Goal: Obtain resource: Download file/media

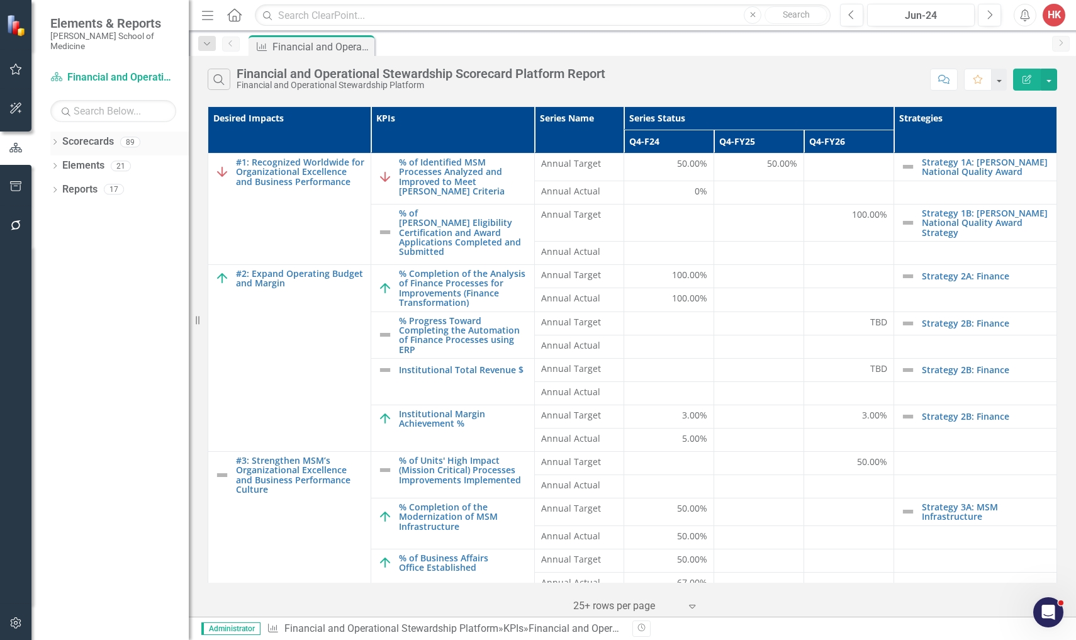
click at [101, 135] on link "Scorecards" at bounding box center [88, 142] width 52 height 14
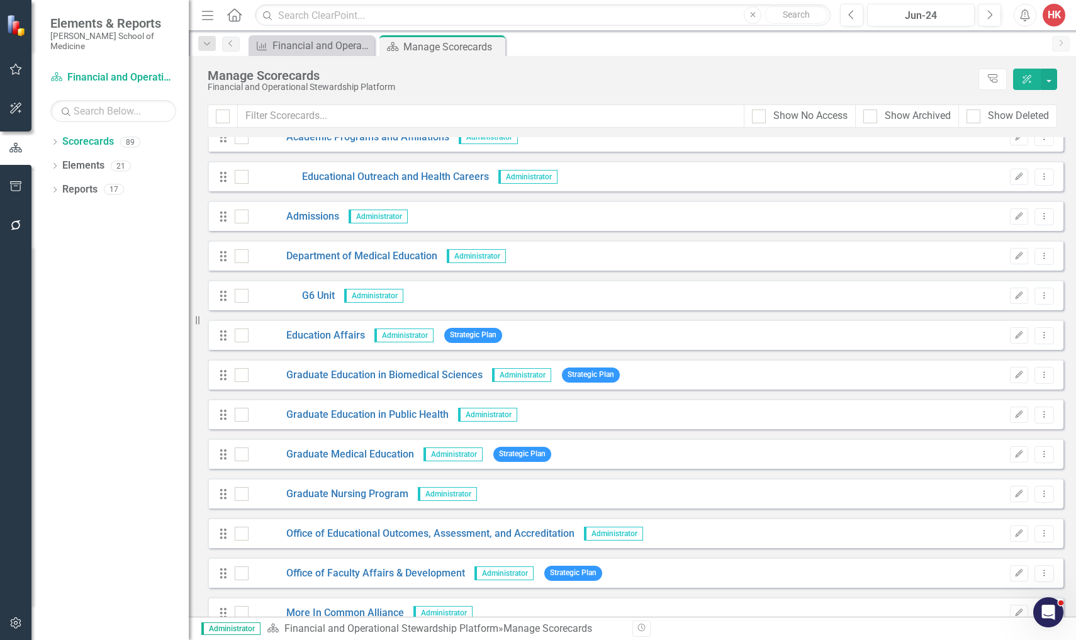
scroll to position [996, 0]
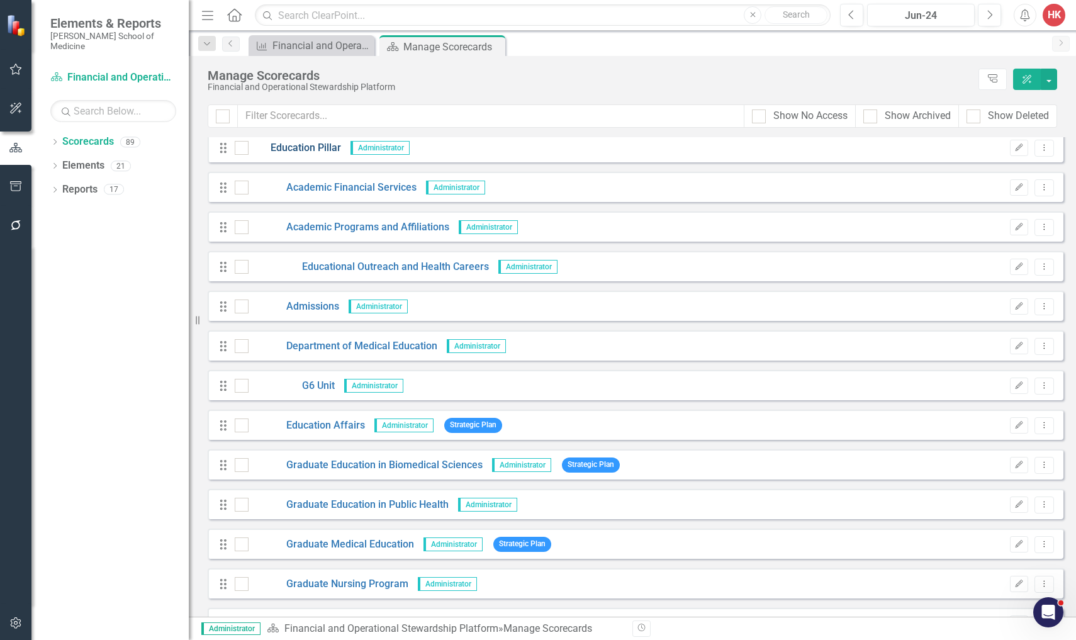
click at [313, 149] on link "Education Pillar" at bounding box center [295, 148] width 93 height 14
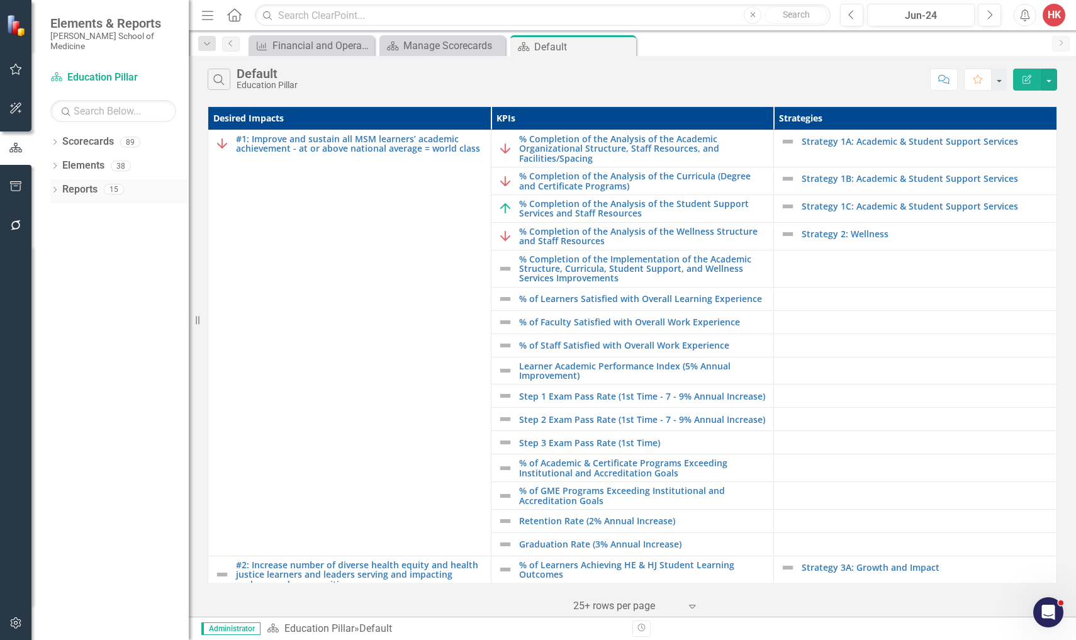
click at [87, 183] on link "Reports" at bounding box center [79, 190] width 35 height 14
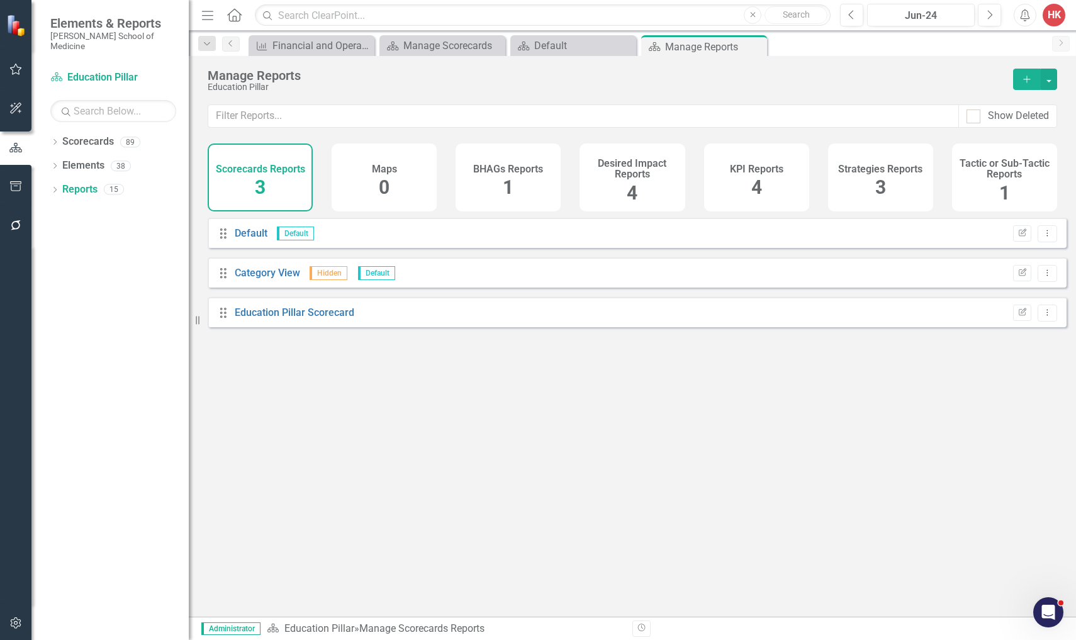
click at [753, 181] on span "4" at bounding box center [757, 187] width 11 height 22
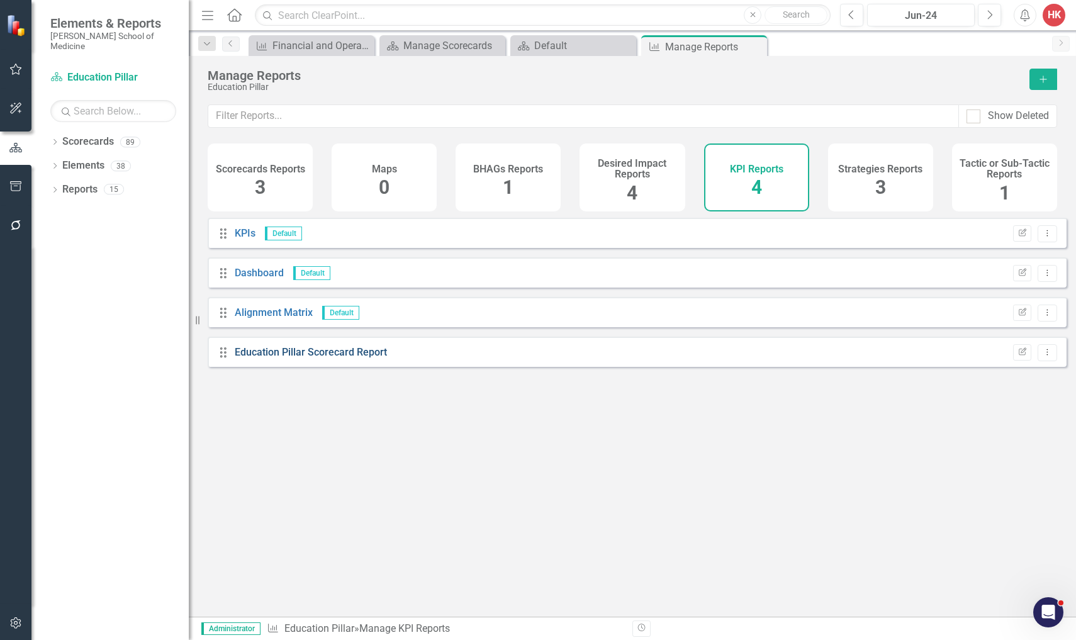
click at [373, 358] on link "Education Pillar Scorecard Report" at bounding box center [311, 352] width 152 height 12
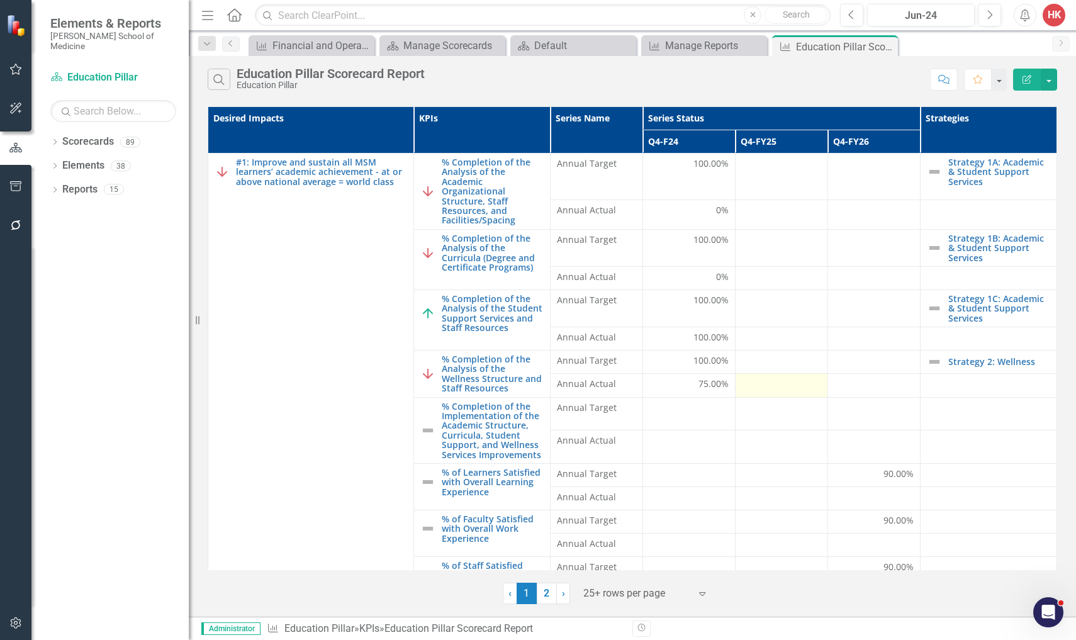
scroll to position [410, 0]
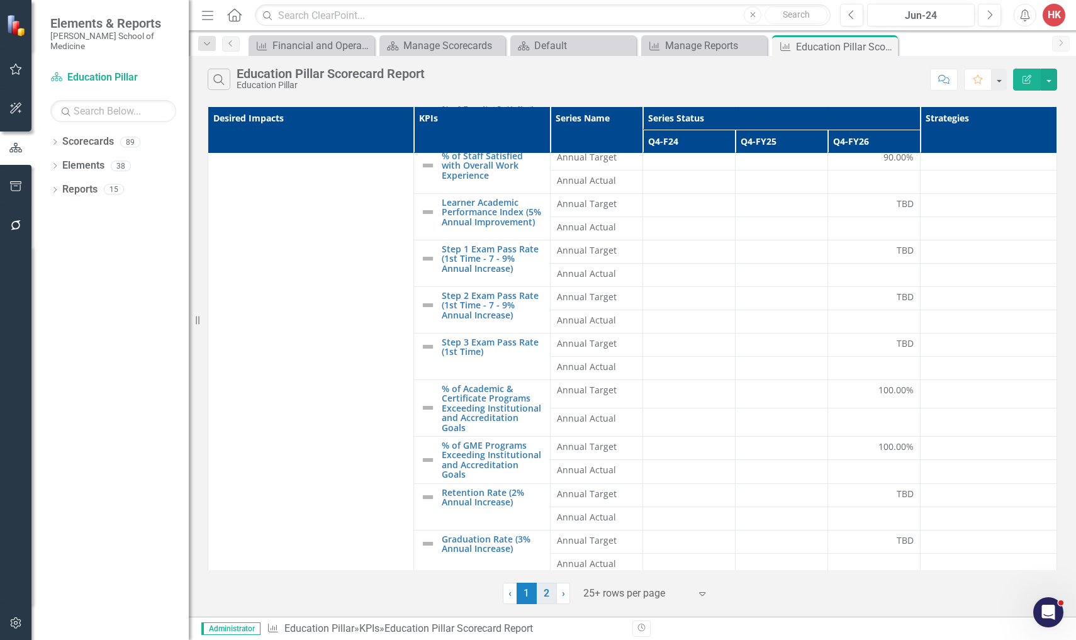
click at [545, 584] on link "2" at bounding box center [547, 593] width 20 height 21
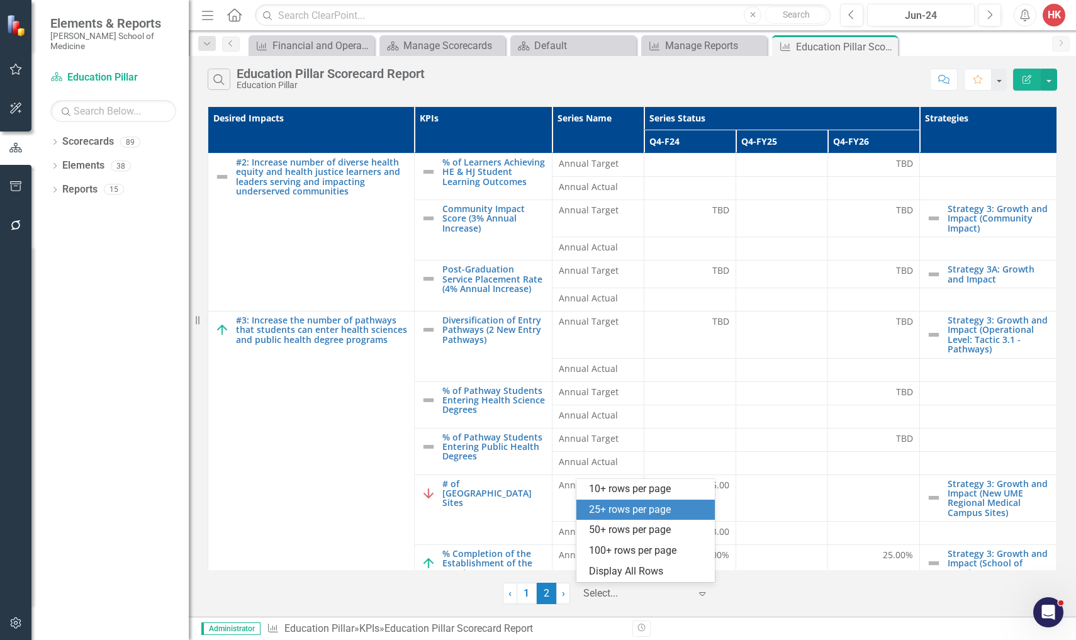
click at [697, 584] on icon "Expand" at bounding box center [702, 593] width 13 height 10
click at [641, 531] on div "50+ rows per page" at bounding box center [648, 530] width 118 height 14
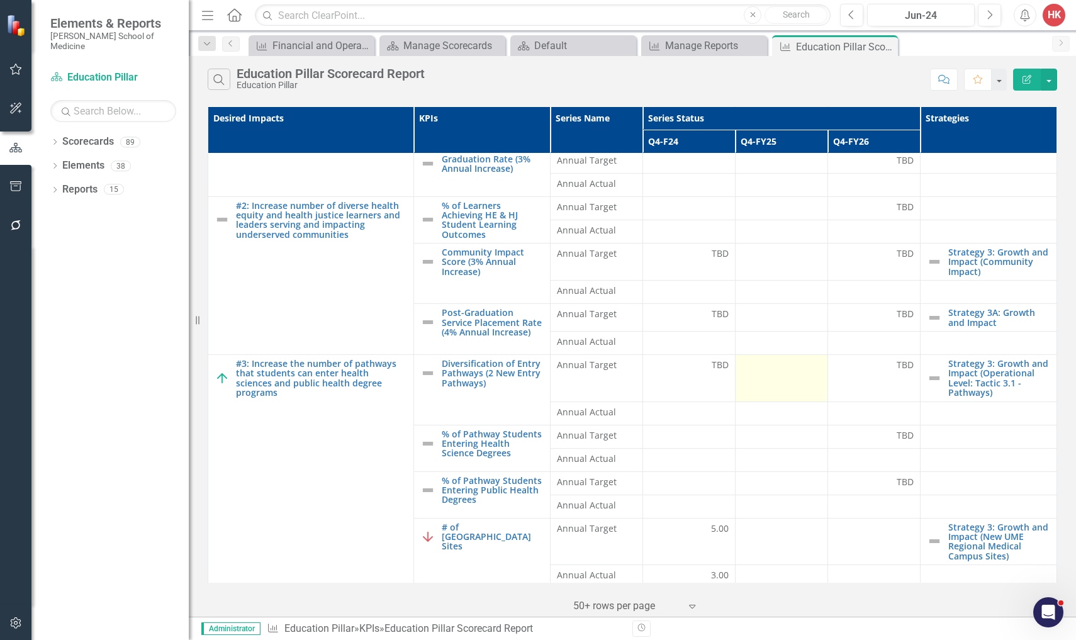
scroll to position [845, 0]
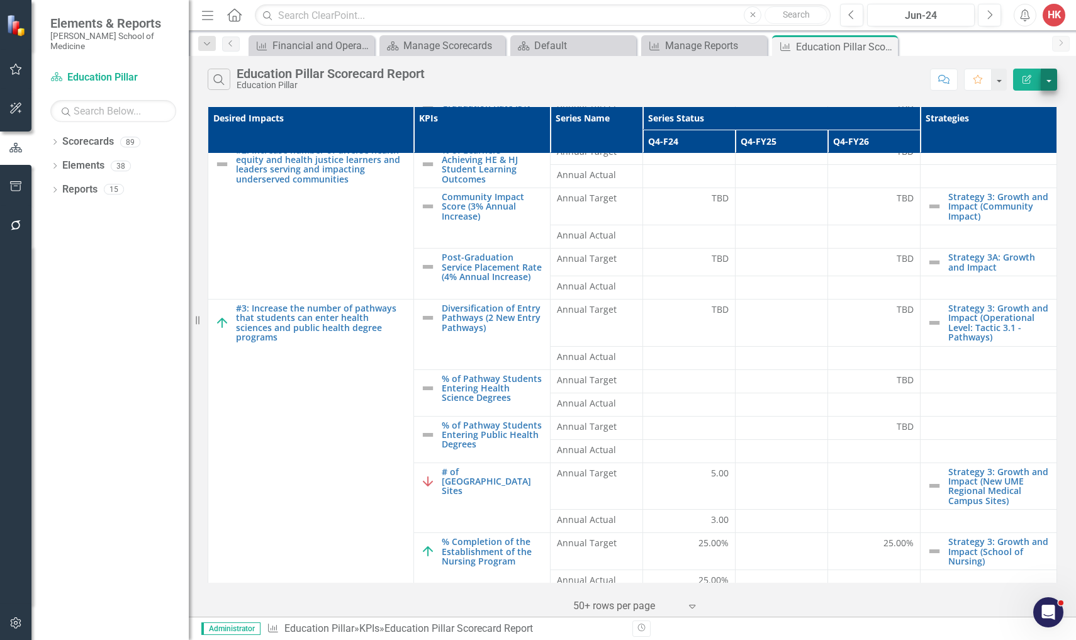
click at [753, 84] on button "button" at bounding box center [1049, 80] width 16 height 22
click at [753, 127] on link "PDF Export to PDF" at bounding box center [1006, 127] width 99 height 23
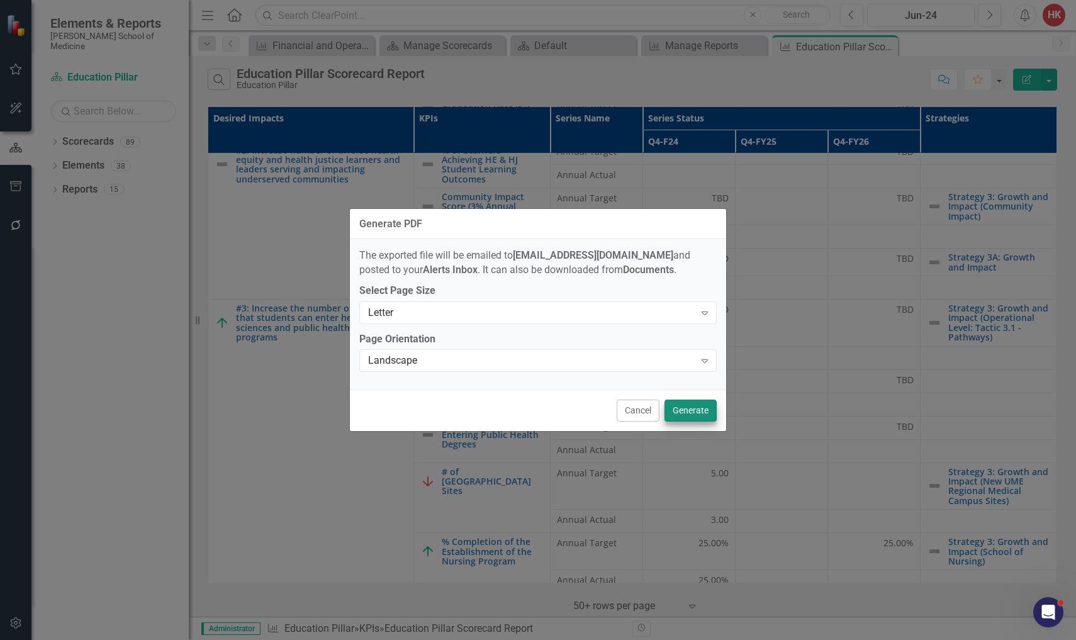
click at [697, 410] on button "Generate" at bounding box center [691, 411] width 52 height 22
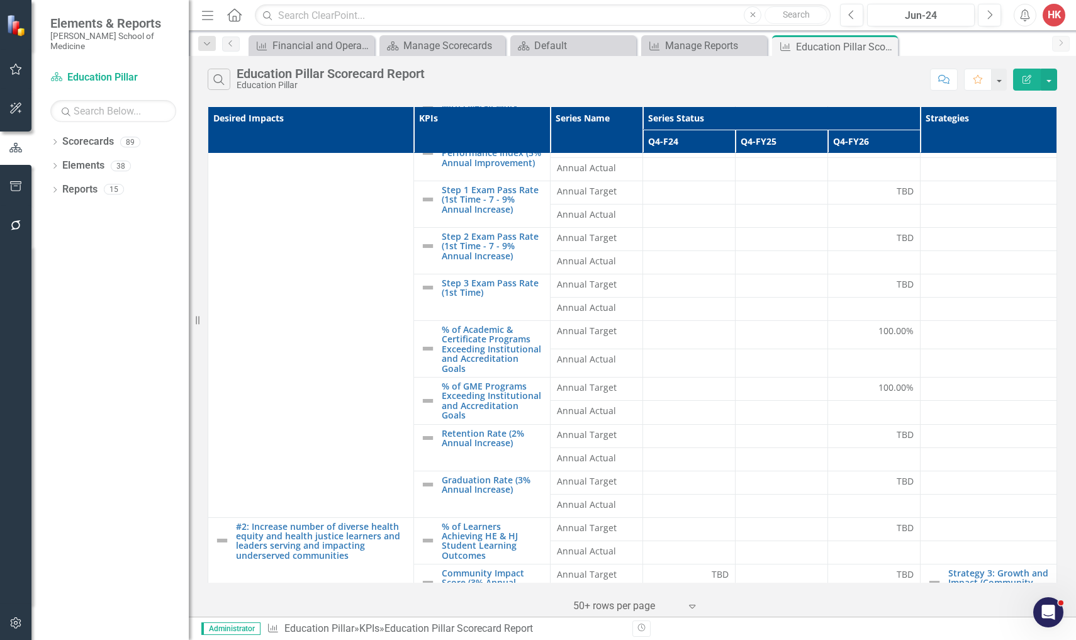
scroll to position [0, 0]
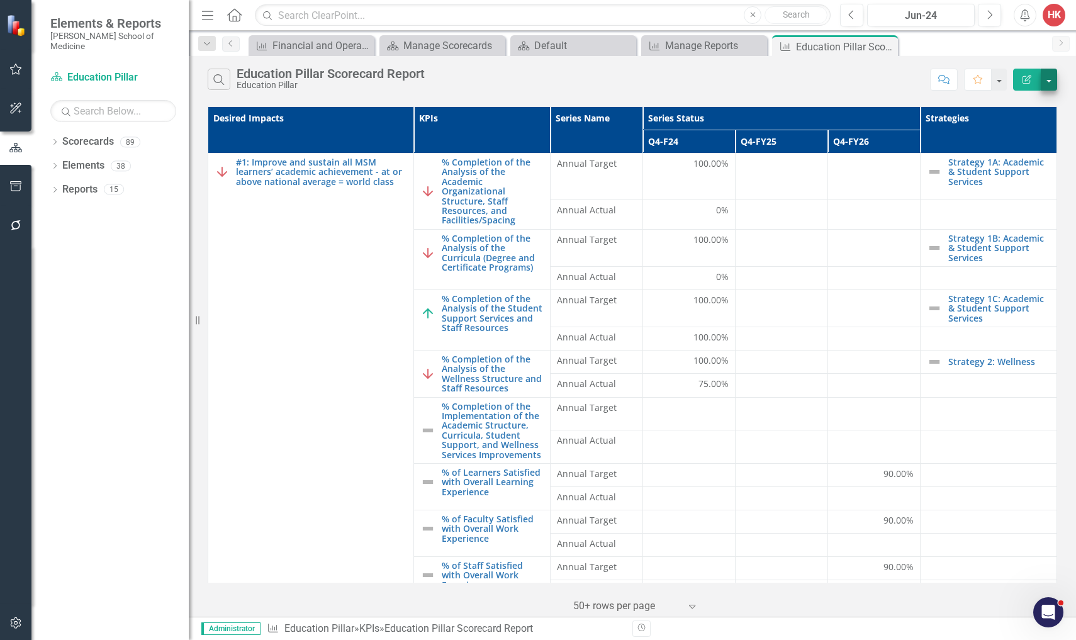
click at [753, 83] on button "button" at bounding box center [1049, 80] width 16 height 22
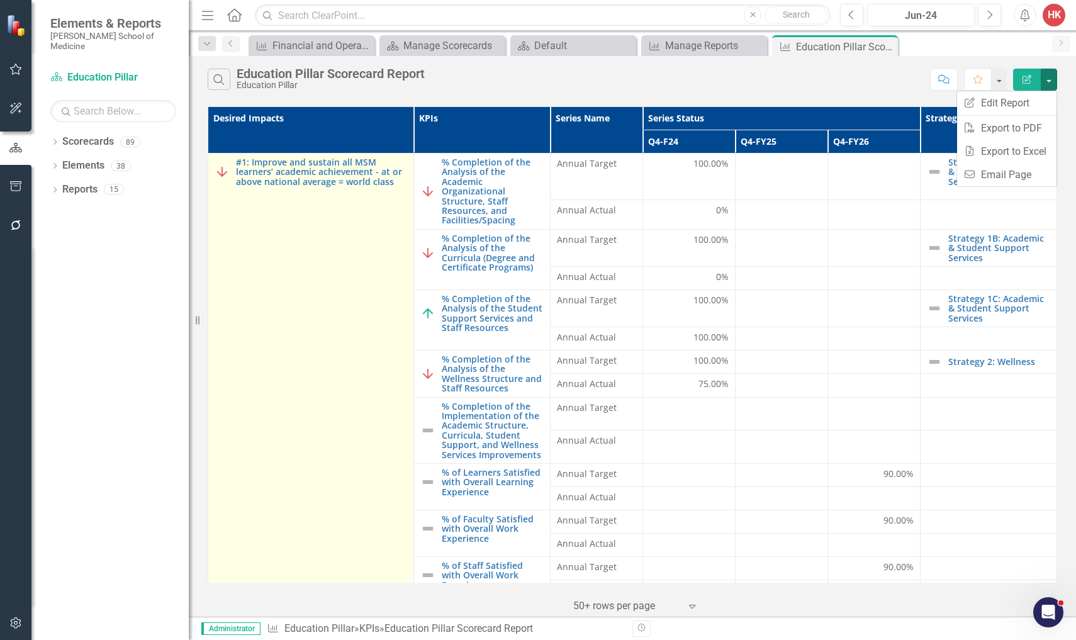
scroll to position [3, 0]
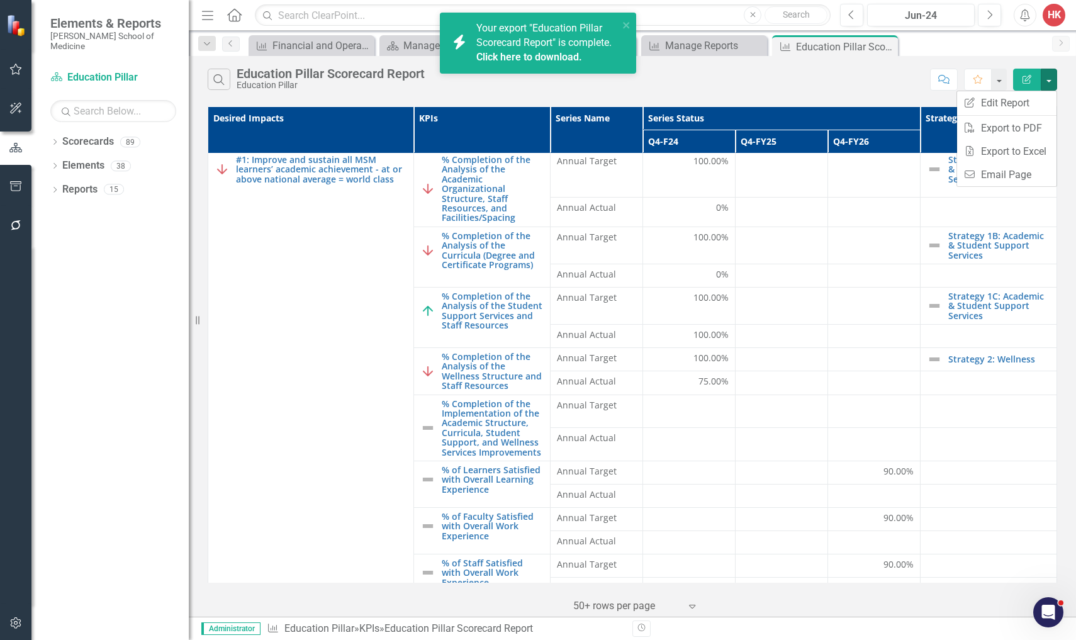
click at [551, 55] on link "Click here to download." at bounding box center [529, 57] width 106 height 12
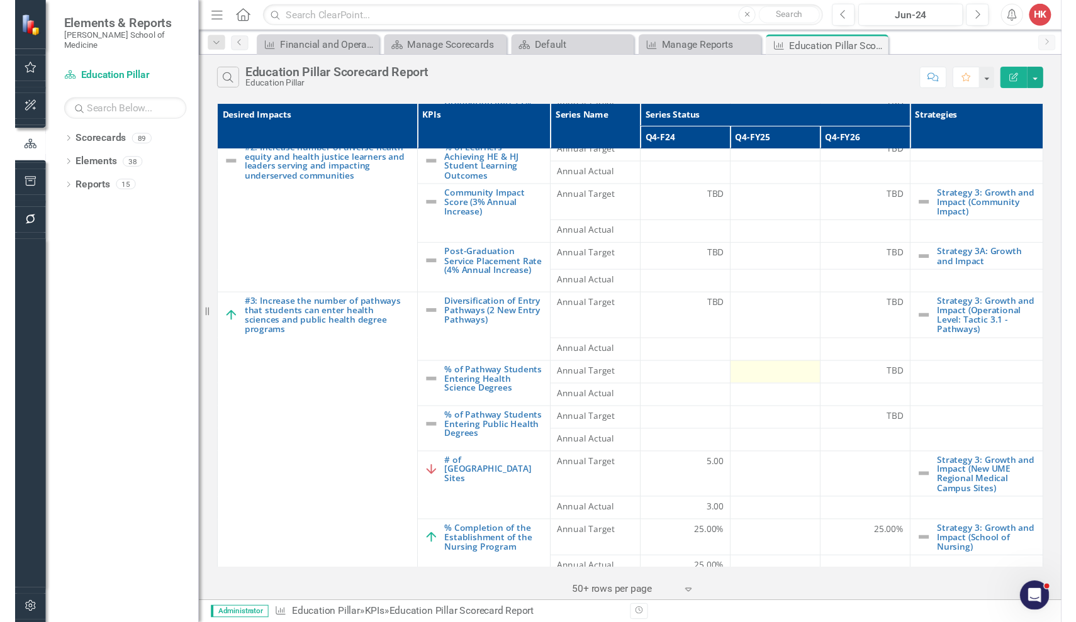
scroll to position [845, 0]
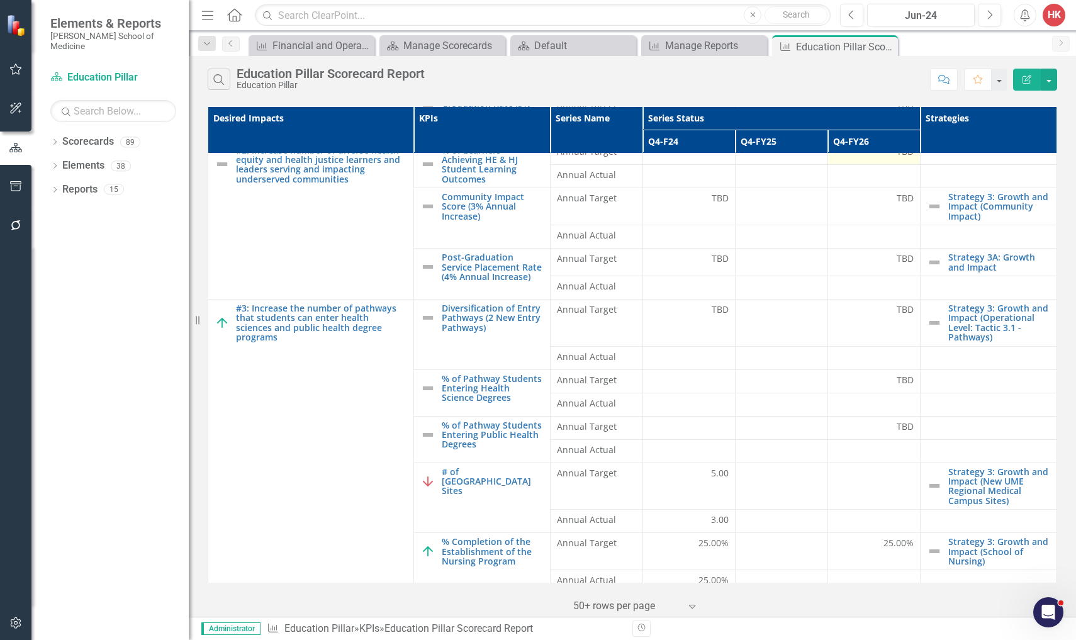
click at [753, 154] on td "TBD" at bounding box center [874, 152] width 93 height 23
click at [204, 584] on div "Administrator KPI Education Pillar » KPIs » Education Pillar Scorecard Report R…" at bounding box center [632, 628] width 887 height 23
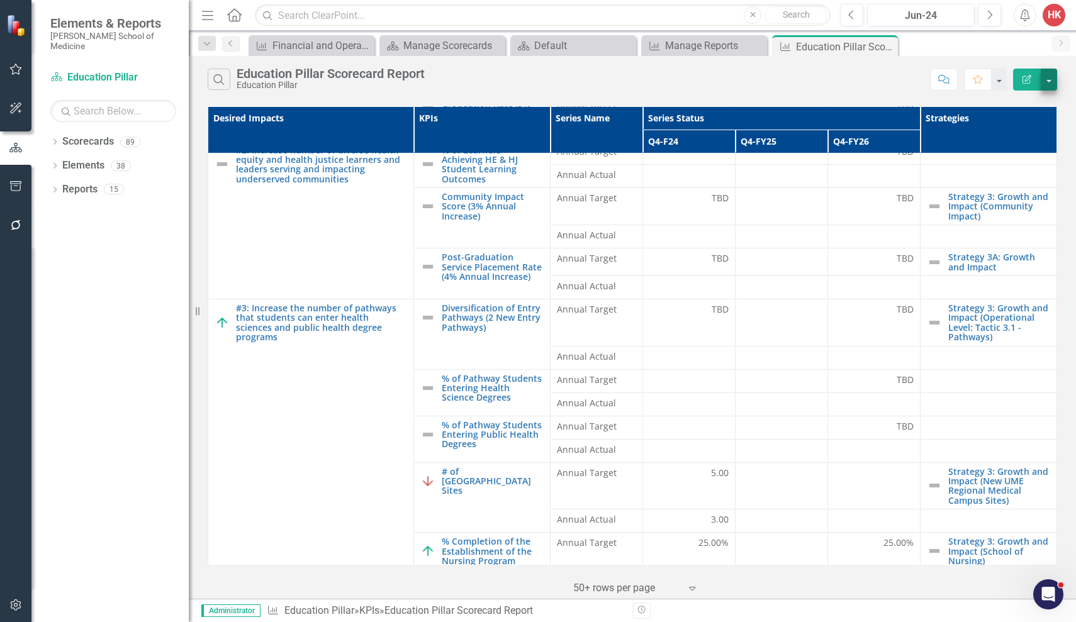
click at [753, 86] on button "button" at bounding box center [1049, 80] width 16 height 22
click at [753, 154] on link "Excel Export to Excel" at bounding box center [1006, 151] width 99 height 23
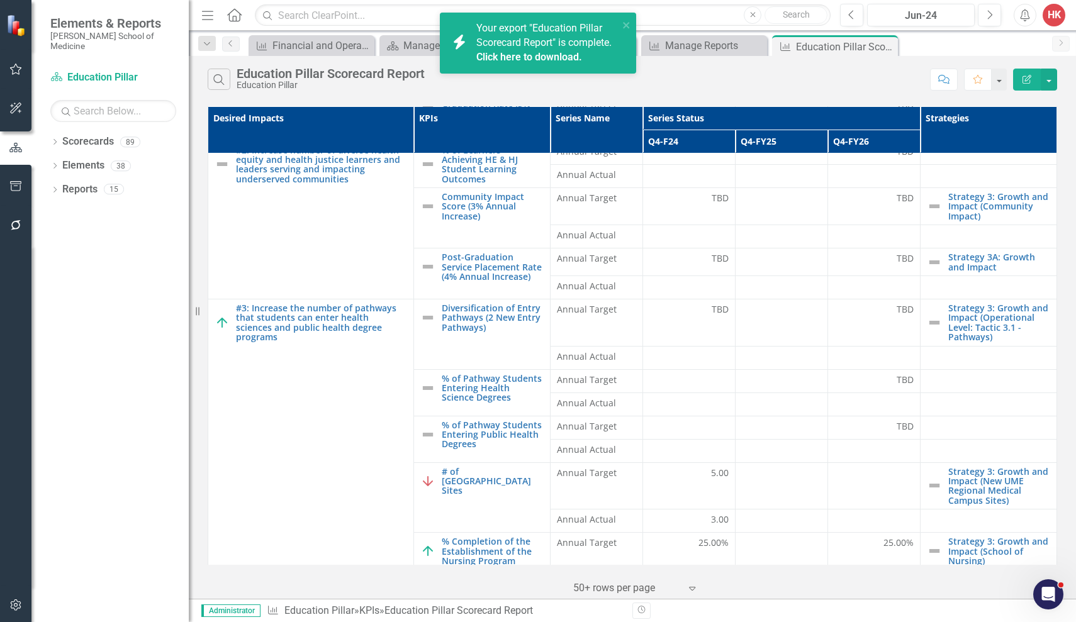
click at [561, 53] on link "Click here to download." at bounding box center [529, 57] width 106 height 12
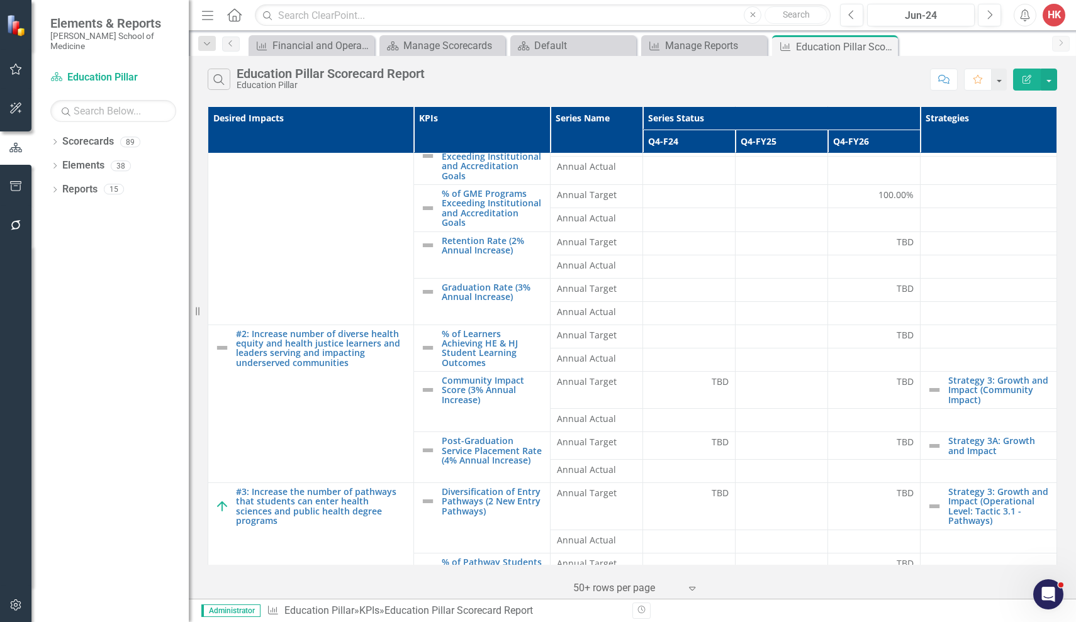
scroll to position [0, 0]
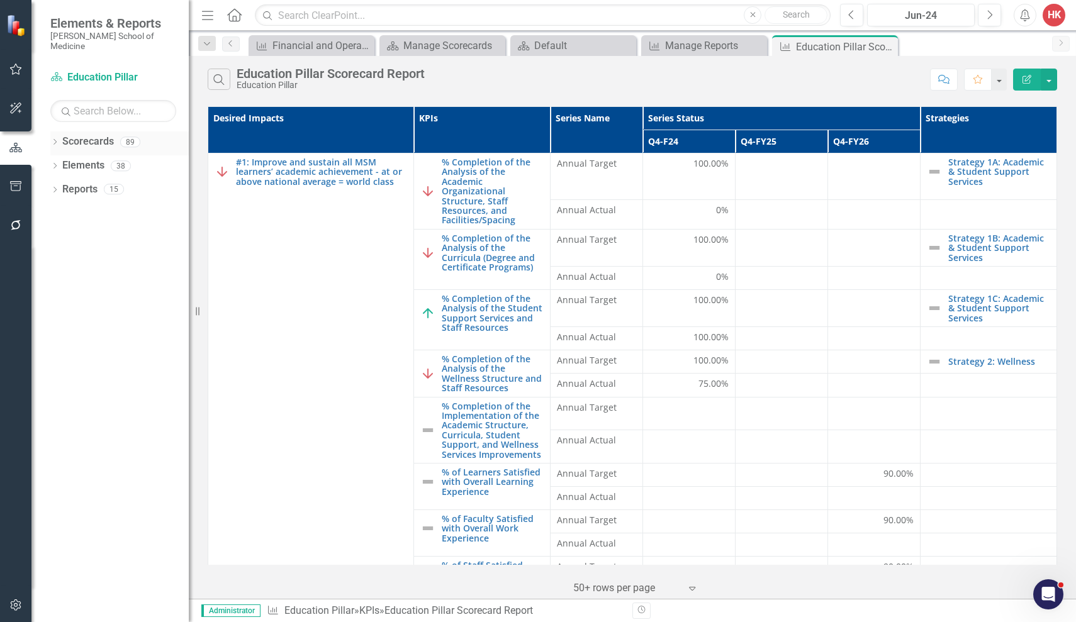
click at [81, 135] on link "Scorecards" at bounding box center [88, 142] width 52 height 14
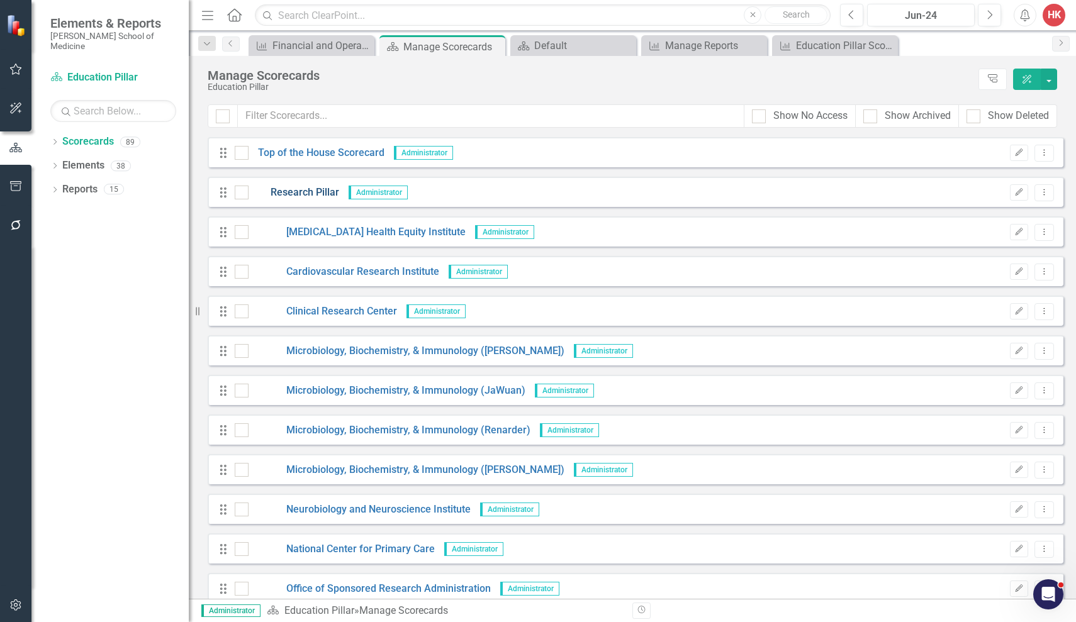
click at [299, 194] on link "Research Pillar" at bounding box center [294, 193] width 91 height 14
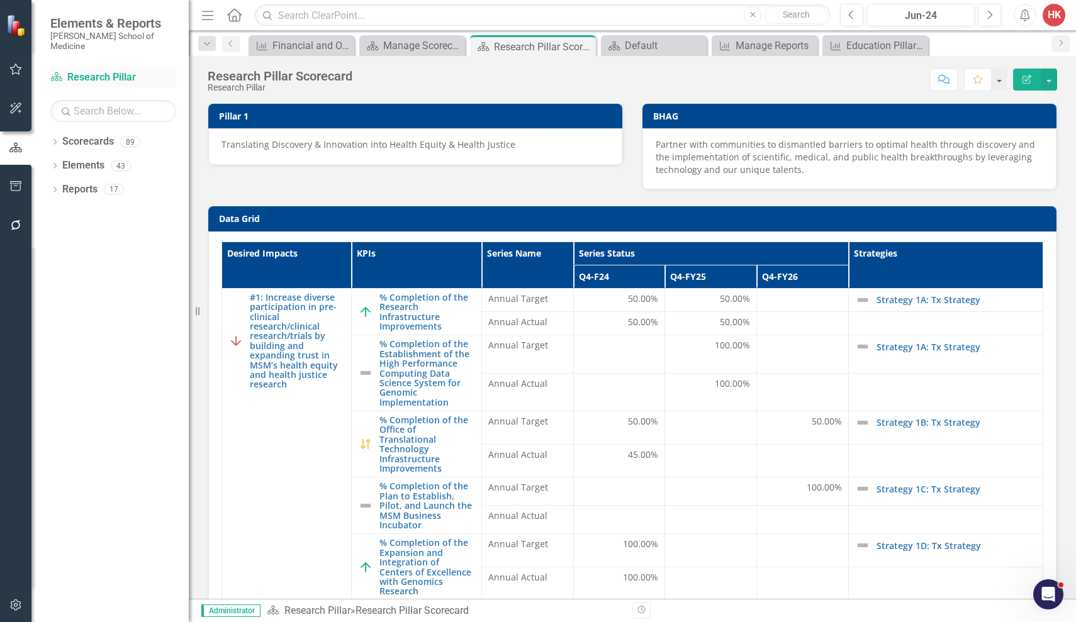
click at [97, 70] on link "Scorecards Research Pillar" at bounding box center [113, 77] width 126 height 14
click at [107, 135] on link "Scorecards" at bounding box center [88, 142] width 52 height 14
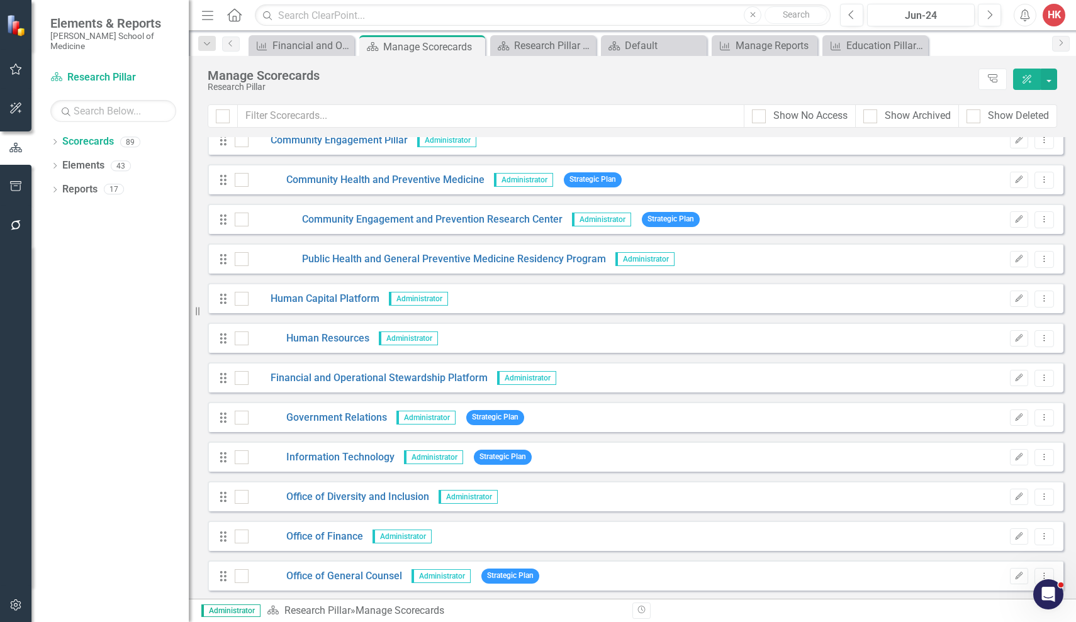
scroll to position [1812, 0]
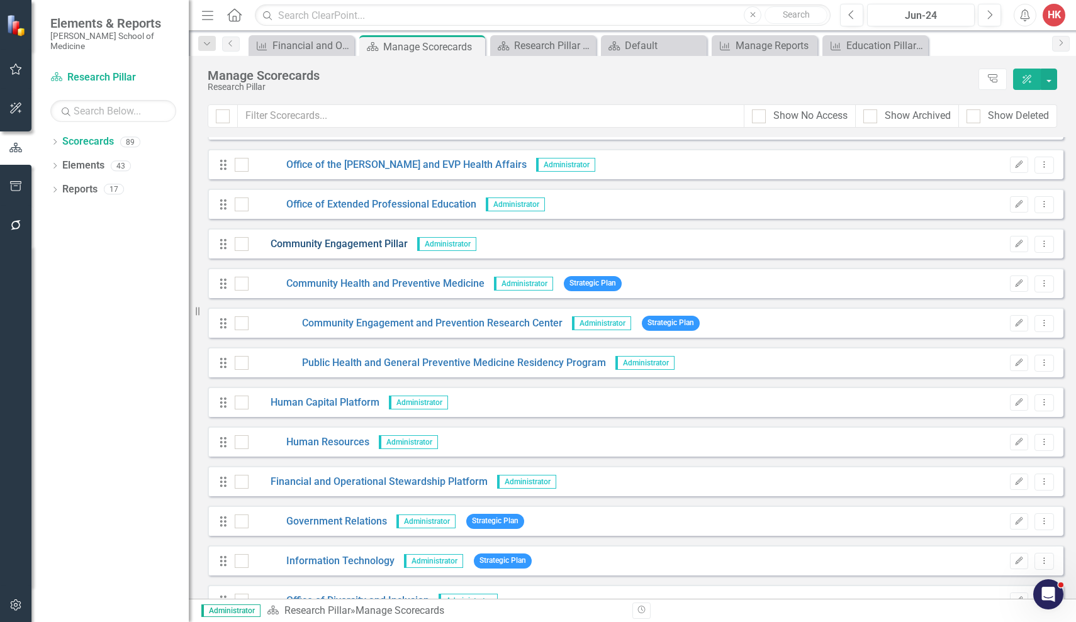
click at [350, 240] on link "Community Engagement Pillar" at bounding box center [328, 244] width 159 height 14
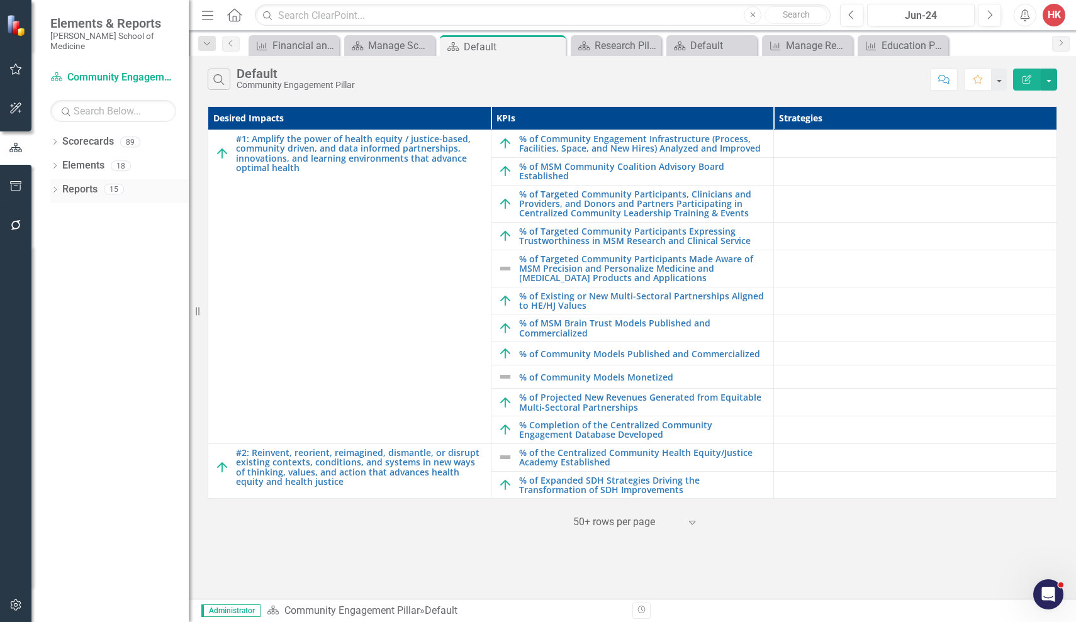
click at [74, 183] on link "Reports" at bounding box center [79, 190] width 35 height 14
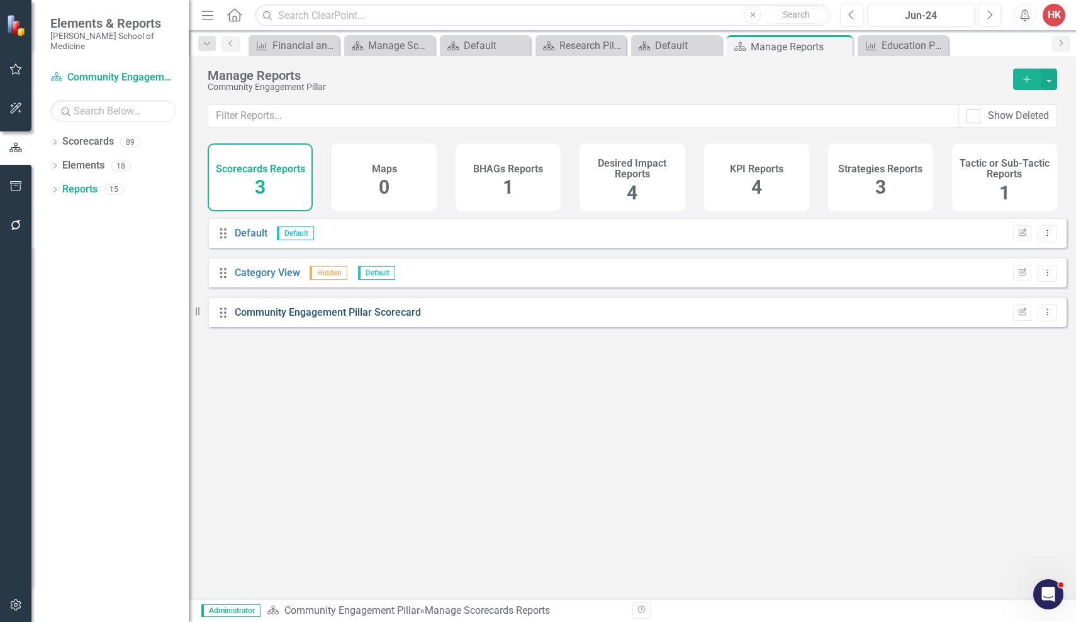
click at [318, 318] on link "Community Engagement Pillar Scorecard" at bounding box center [328, 313] width 186 height 12
